Goal: Transaction & Acquisition: Purchase product/service

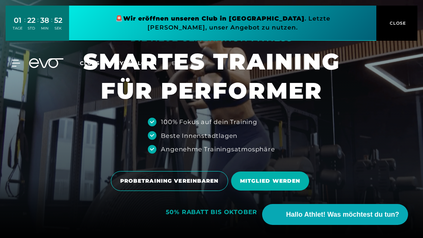
click at [400, 25] on span "CLOSE" at bounding box center [397, 23] width 18 height 7
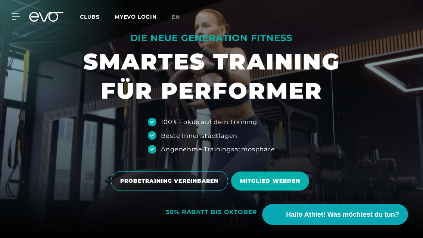
click at [85, 20] on span "Clubs" at bounding box center [90, 16] width 20 height 7
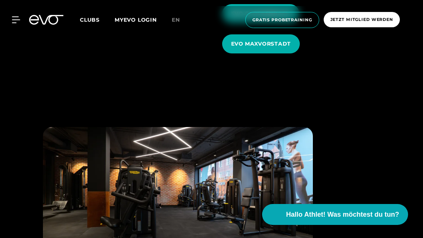
scroll to position [2012, 0]
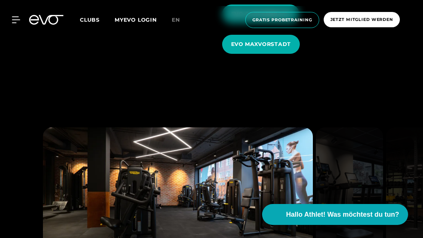
click at [284, 48] on span "EVO MAXVORSTADT" at bounding box center [261, 44] width 60 height 8
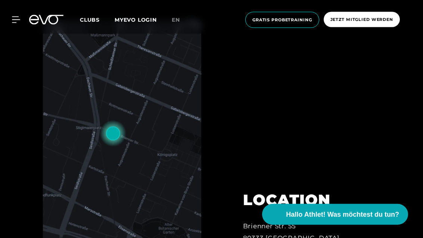
scroll to position [262, 0]
click at [368, 18] on span "Jetzt Mitglied werden" at bounding box center [362, 19] width 63 height 6
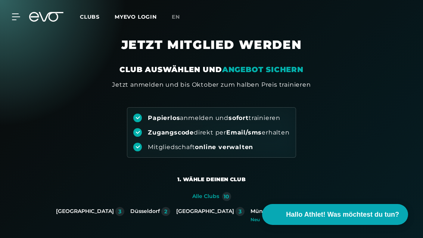
click at [17, 14] on icon at bounding box center [16, 17] width 8 height 6
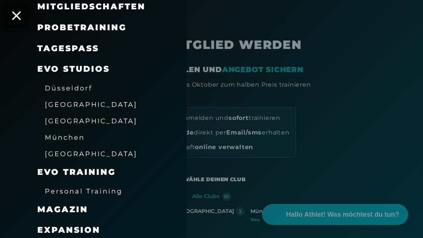
scroll to position [83, 0]
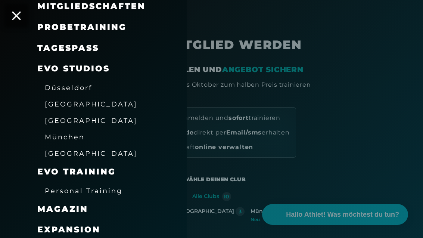
click at [63, 49] on link "TAGESPASS" at bounding box center [68, 48] width 62 height 10
click at [58, 136] on span "München" at bounding box center [65, 137] width 40 height 8
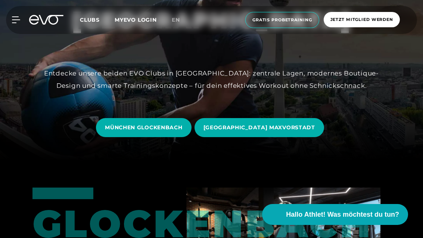
scroll to position [84, 0]
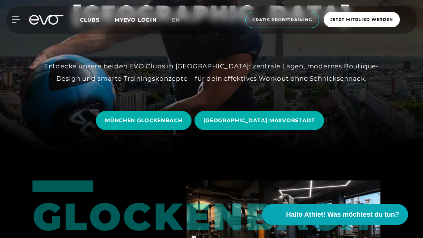
click at [286, 124] on span "[GEOGRAPHIC_DATA] MAXVORSTADT" at bounding box center [260, 121] width 112 height 8
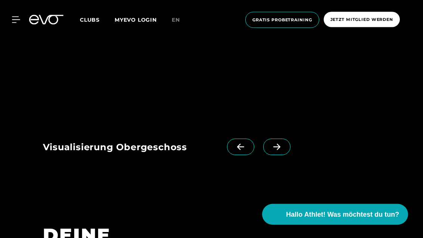
scroll to position [606, 0]
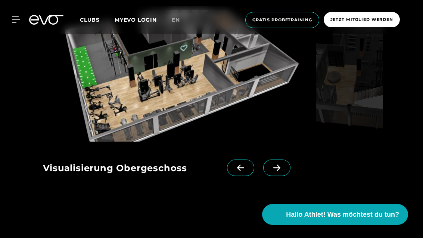
click at [281, 176] on span at bounding box center [277, 168] width 27 height 16
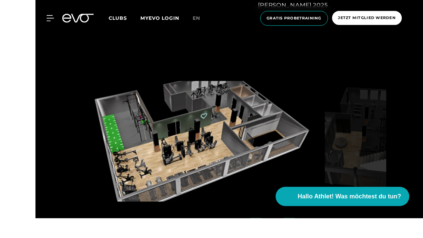
scroll to position [558, 0]
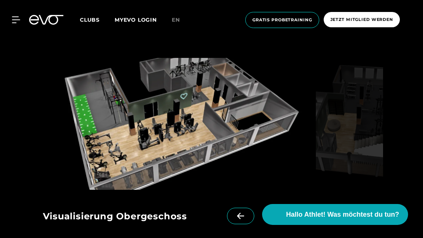
click at [18, 19] on icon at bounding box center [16, 19] width 8 height 7
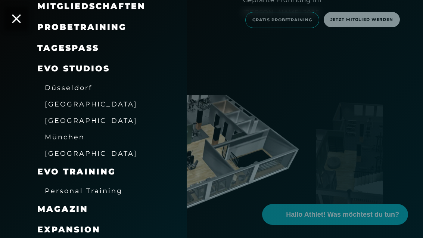
scroll to position [545, 0]
